Goal: Information Seeking & Learning: Check status

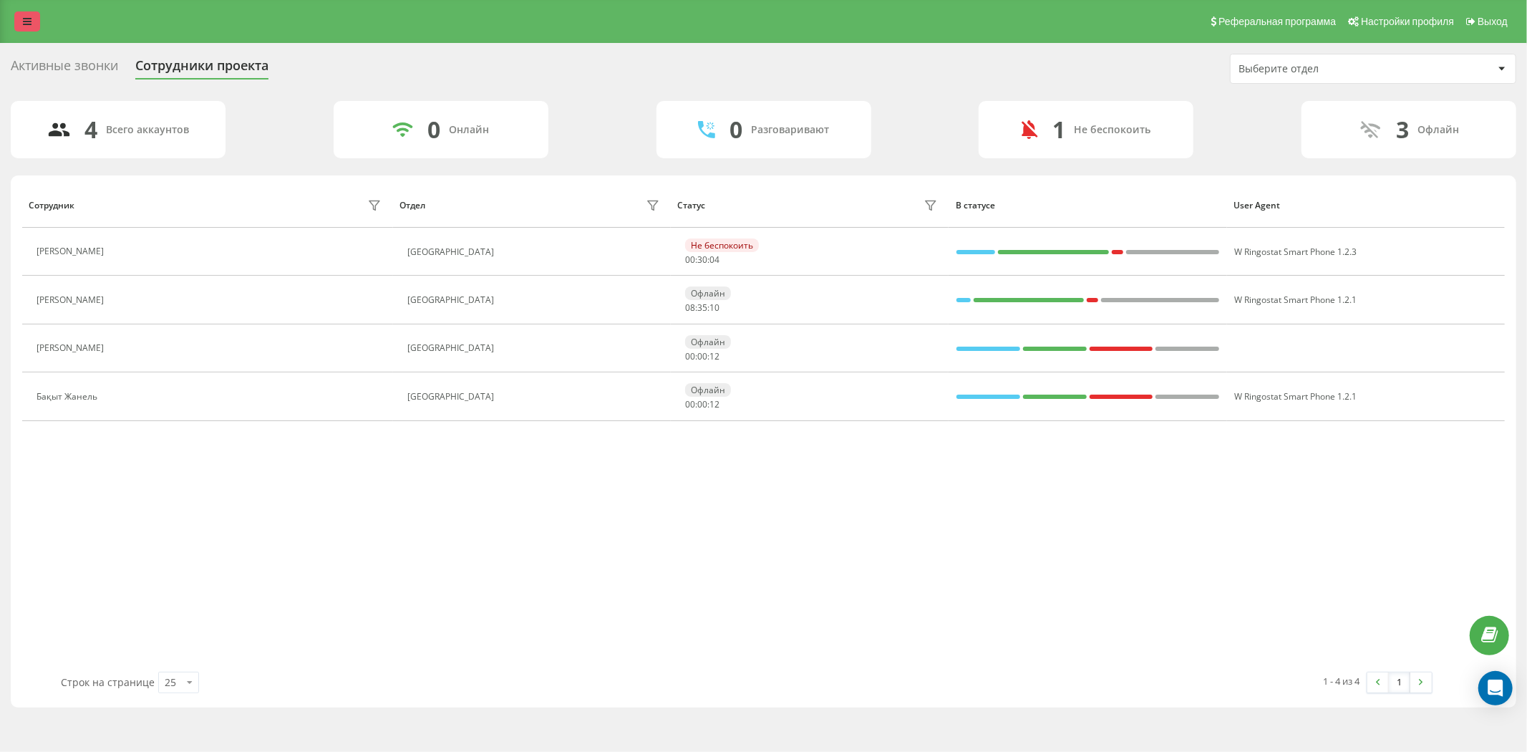
drag, startPoint x: 33, startPoint y: 9, endPoint x: 33, endPoint y: 21, distance: 12.9
click at [33, 8] on div "Реферальная программа Настройки профиля Выход" at bounding box center [763, 21] width 1527 height 43
click at [17, 27] on link at bounding box center [27, 21] width 26 height 20
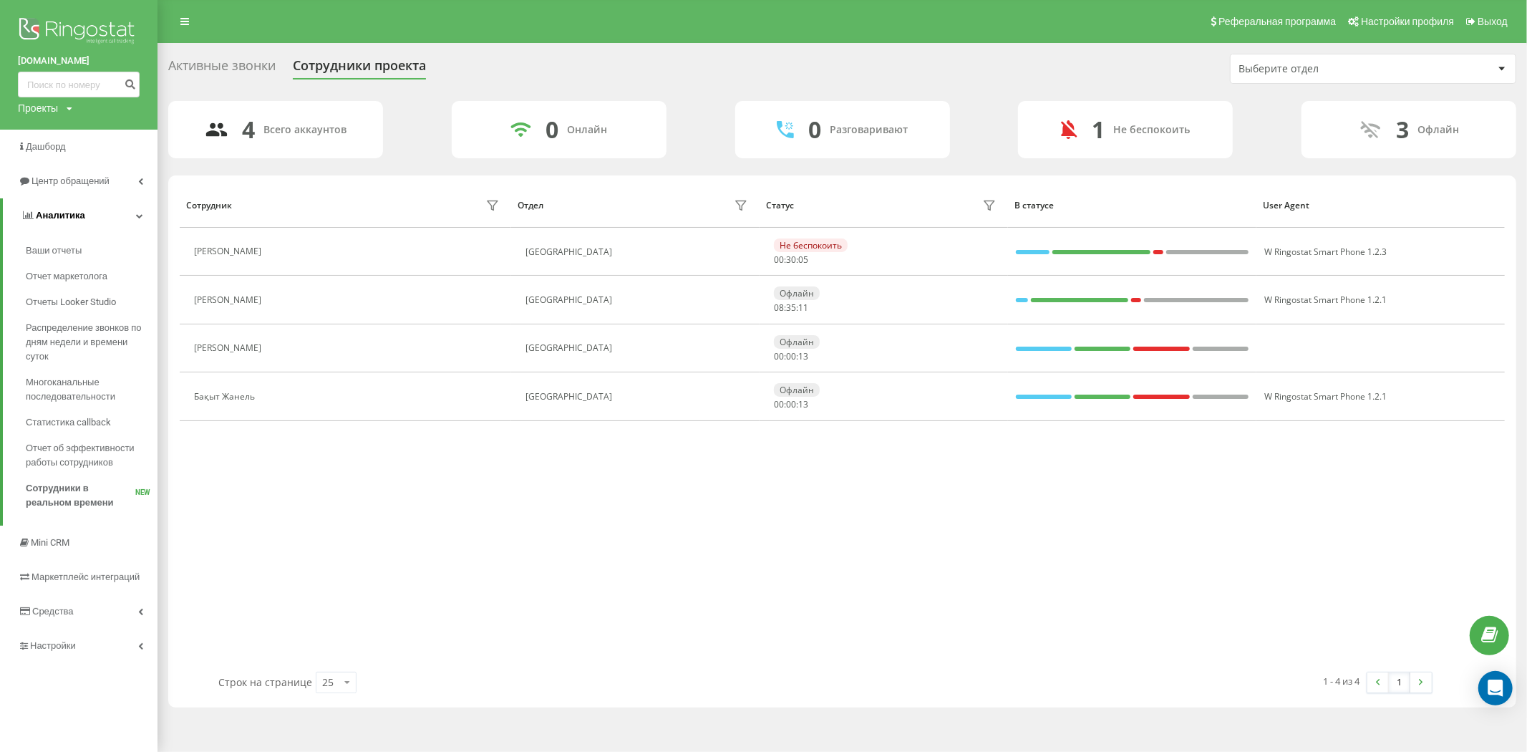
click at [115, 222] on link "Аналитика" at bounding box center [80, 215] width 155 height 34
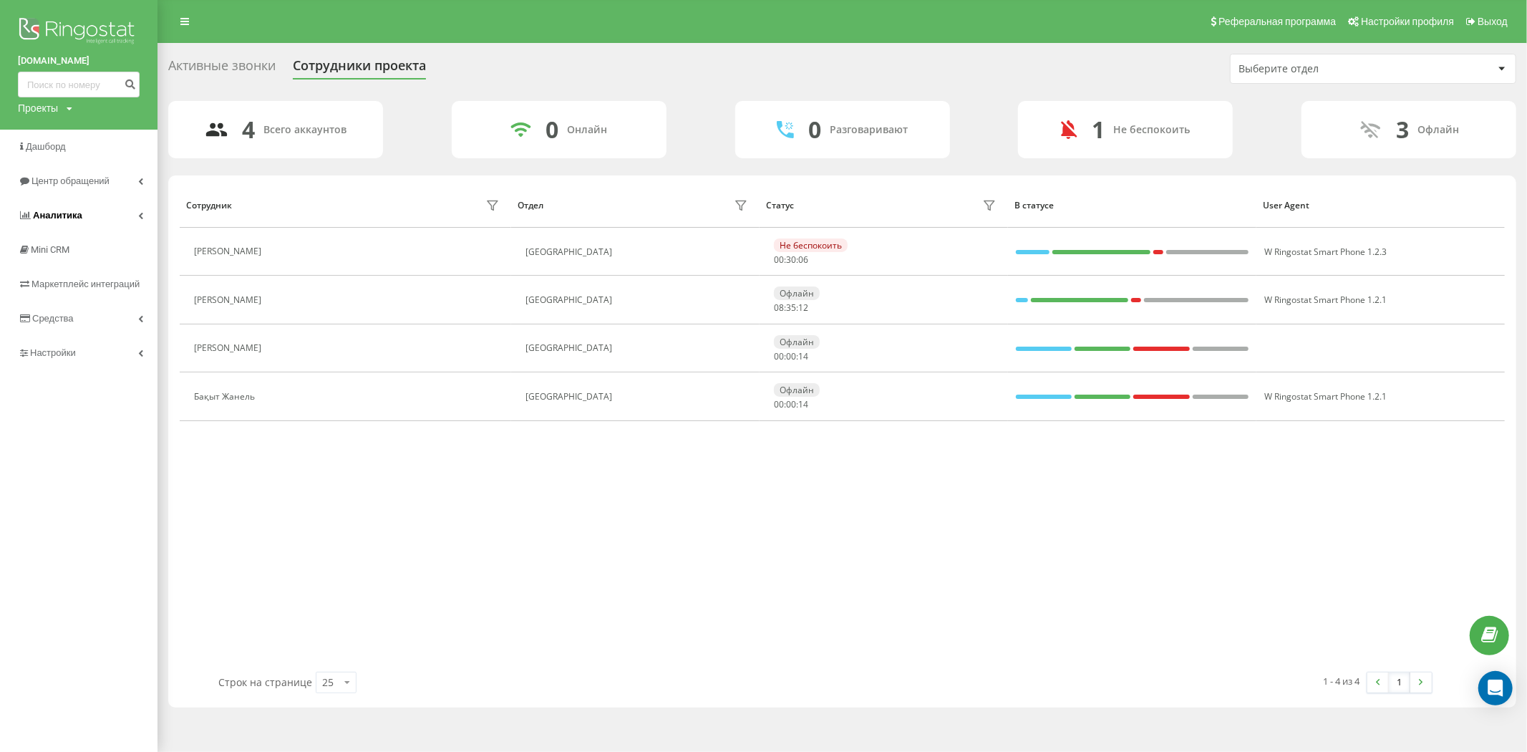
drag, startPoint x: 115, startPoint y: 222, endPoint x: 122, endPoint y: 218, distance: 9.0
click at [115, 222] on link "Аналитика" at bounding box center [79, 215] width 158 height 34
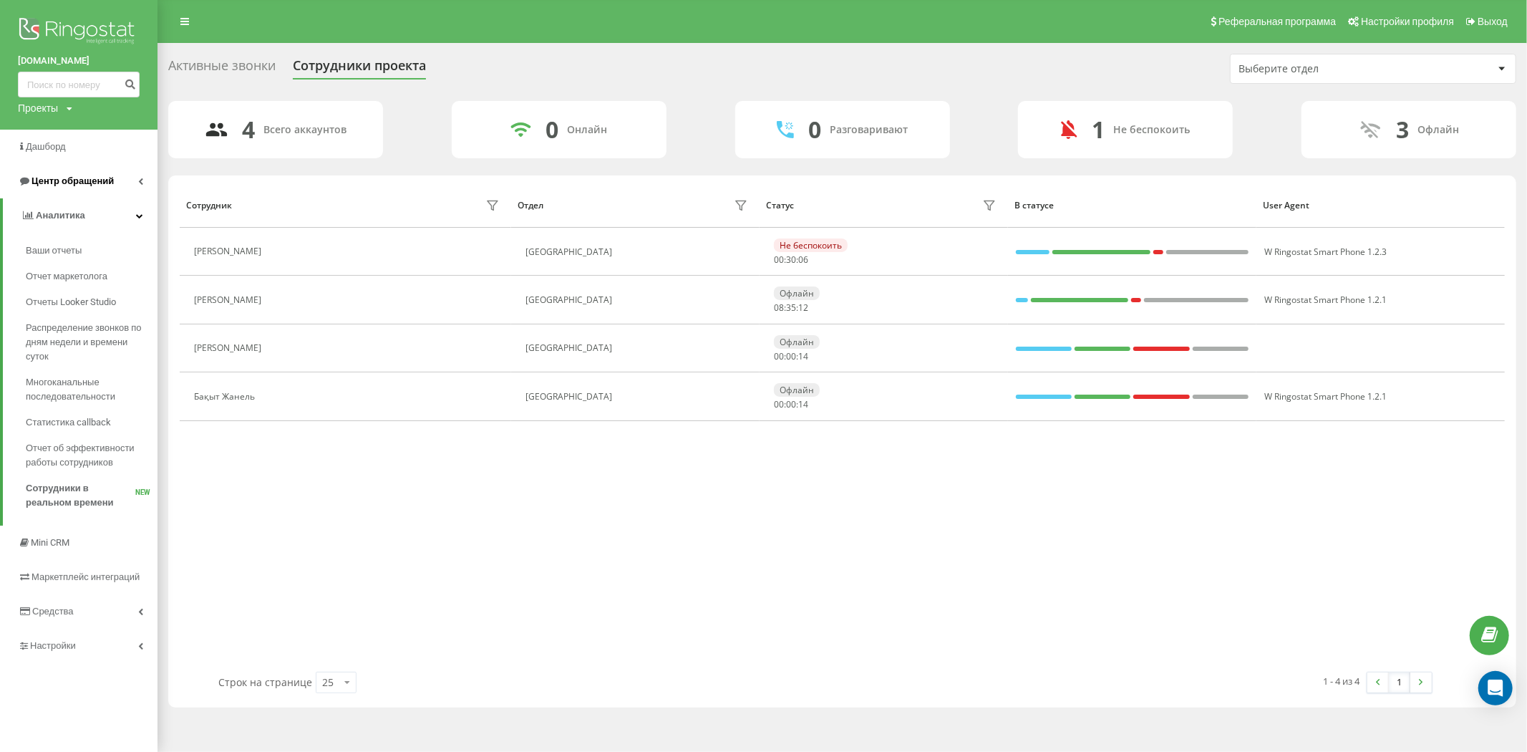
click at [144, 187] on link "Центр обращений" at bounding box center [79, 181] width 158 height 34
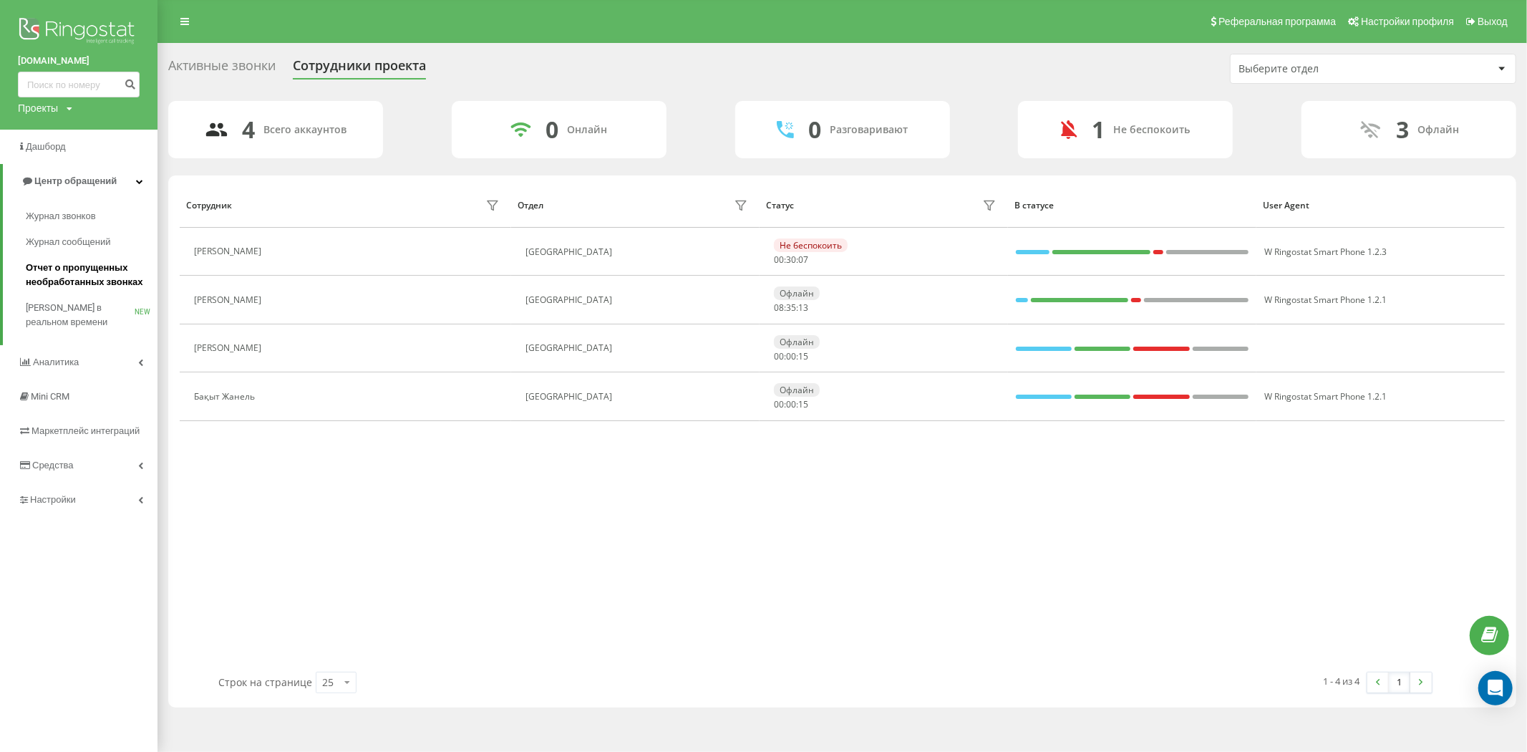
click at [102, 272] on span "Отчет о пропущенных необработанных звонках" at bounding box center [88, 275] width 125 height 29
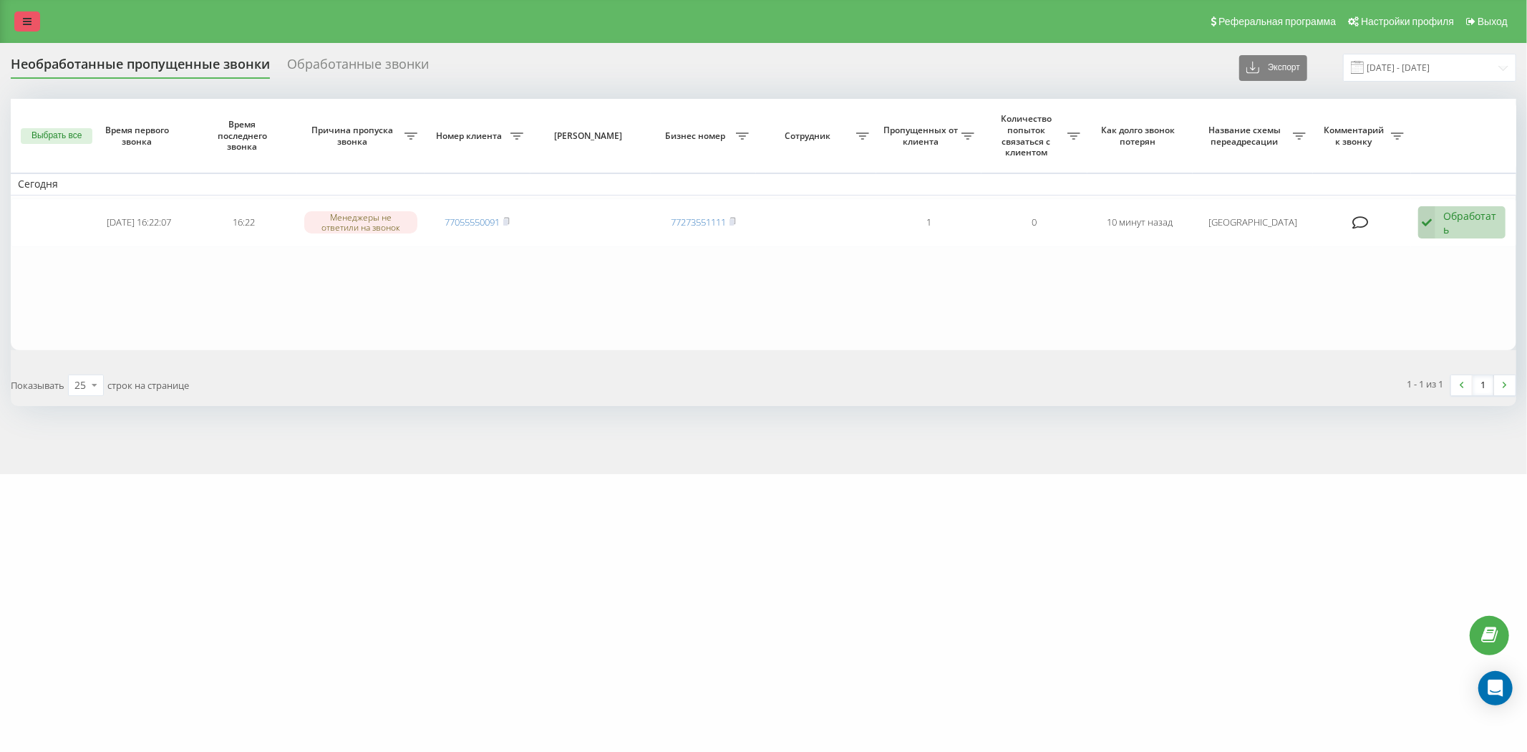
click at [26, 20] on icon at bounding box center [27, 21] width 9 height 10
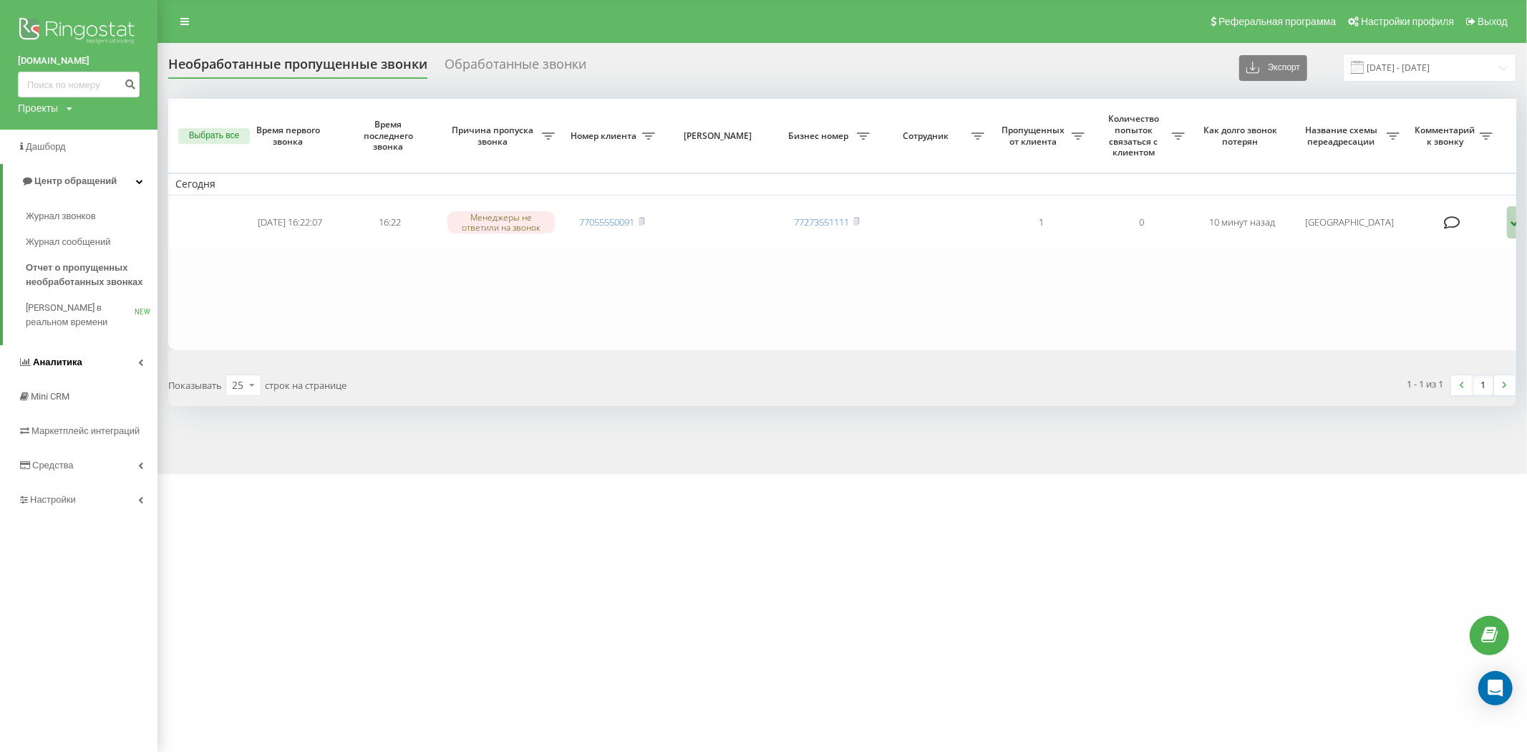
click at [77, 369] on span "Аналитика" at bounding box center [50, 362] width 64 height 14
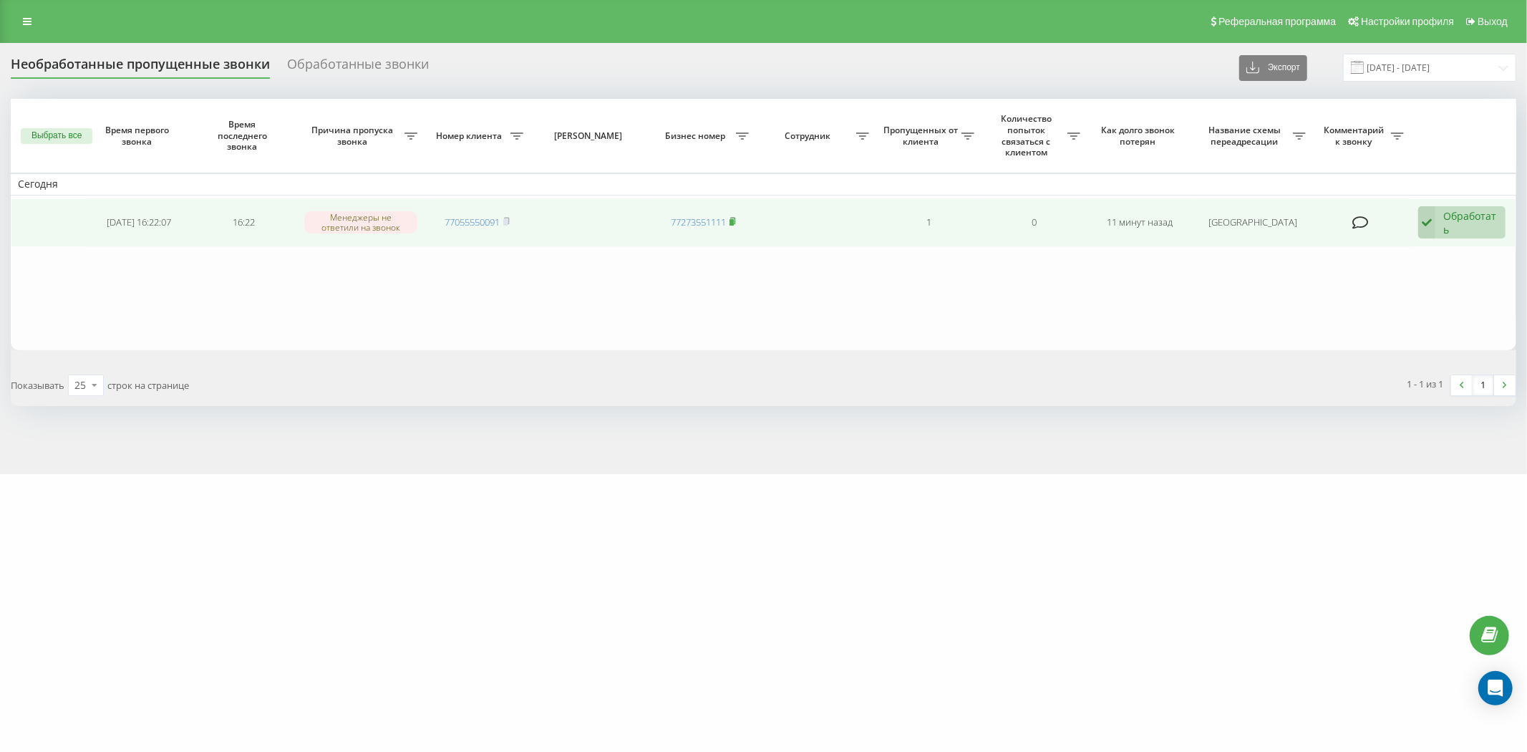
click at [734, 221] on rect at bounding box center [732, 222] width 4 height 6
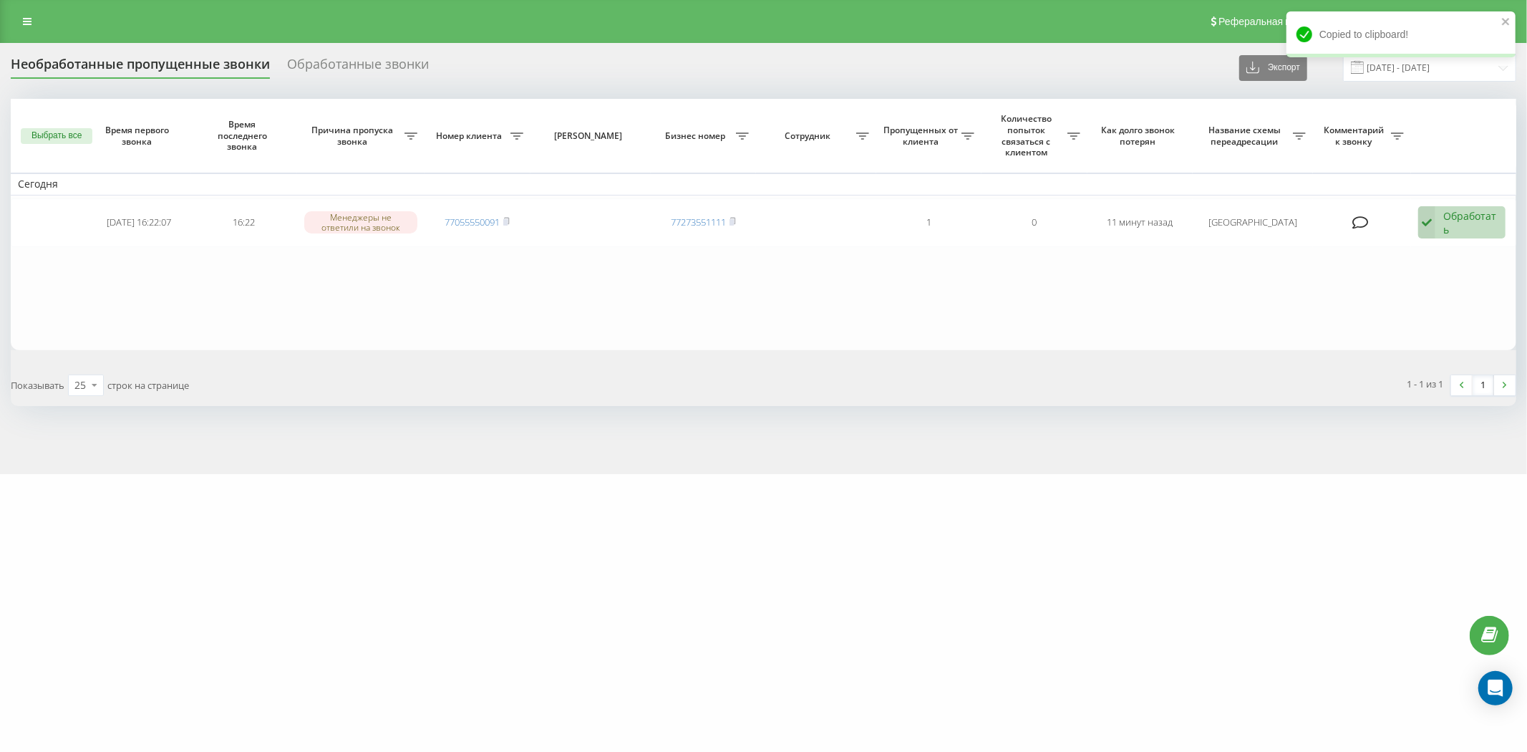
click at [26, 7] on div "Реферальная программа Настройки профиля Выход" at bounding box center [763, 21] width 1527 height 43
click at [27, 19] on icon at bounding box center [27, 21] width 9 height 10
